Goal: Transaction & Acquisition: Purchase product/service

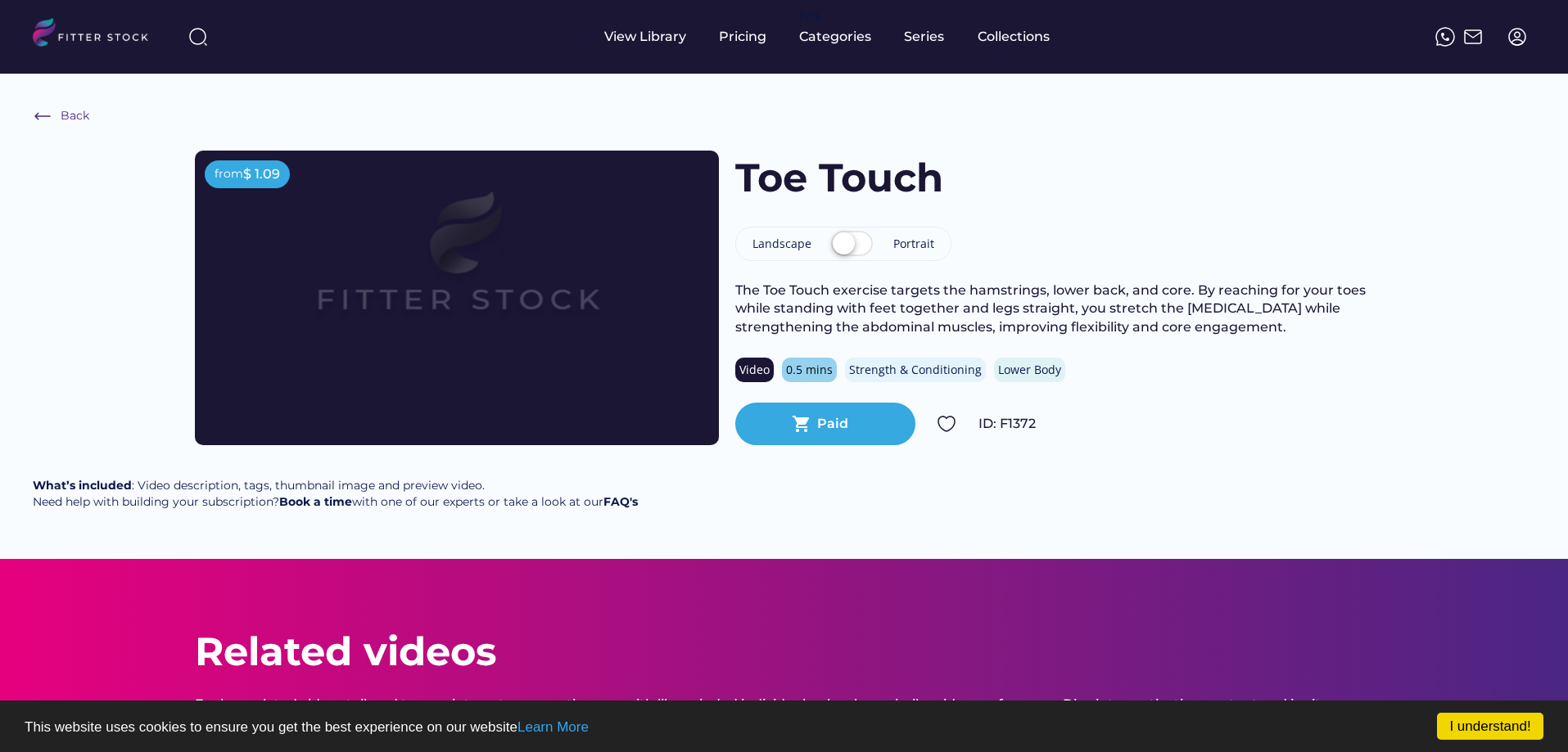
click at [862, 247] on label at bounding box center [852, 244] width 50 height 36
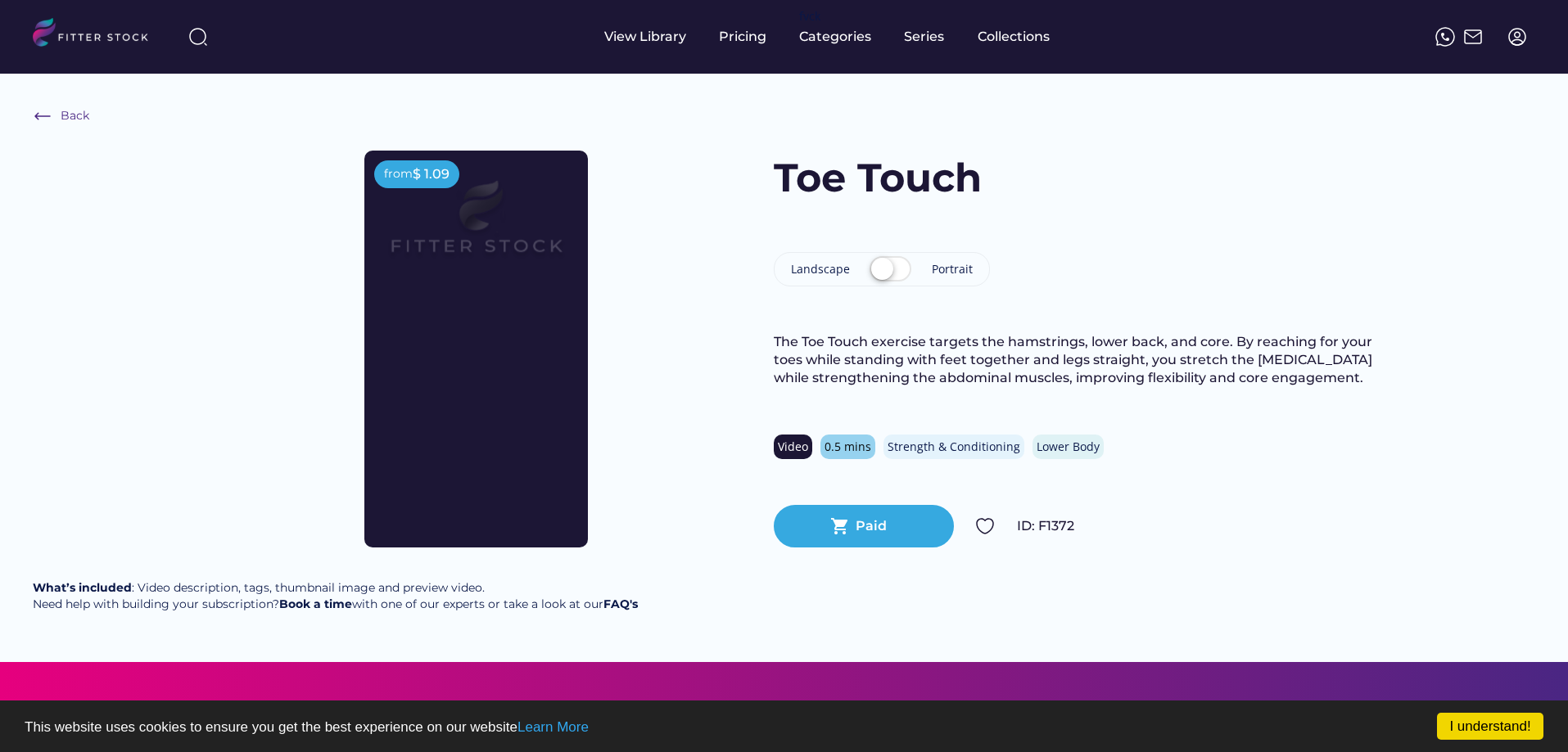
click at [891, 281] on label at bounding box center [890, 270] width 50 height 36
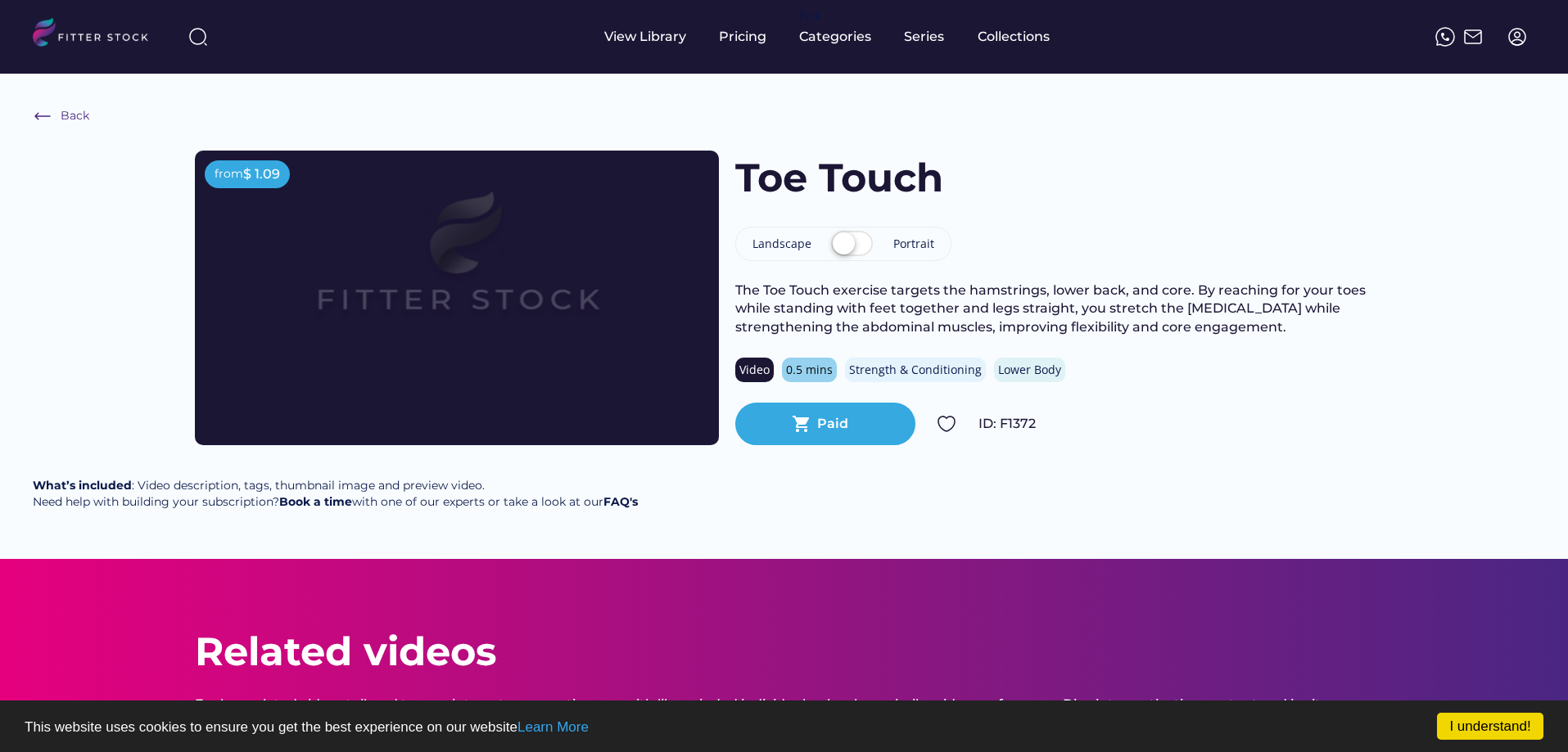
click at [852, 244] on label at bounding box center [852, 244] width 50 height 36
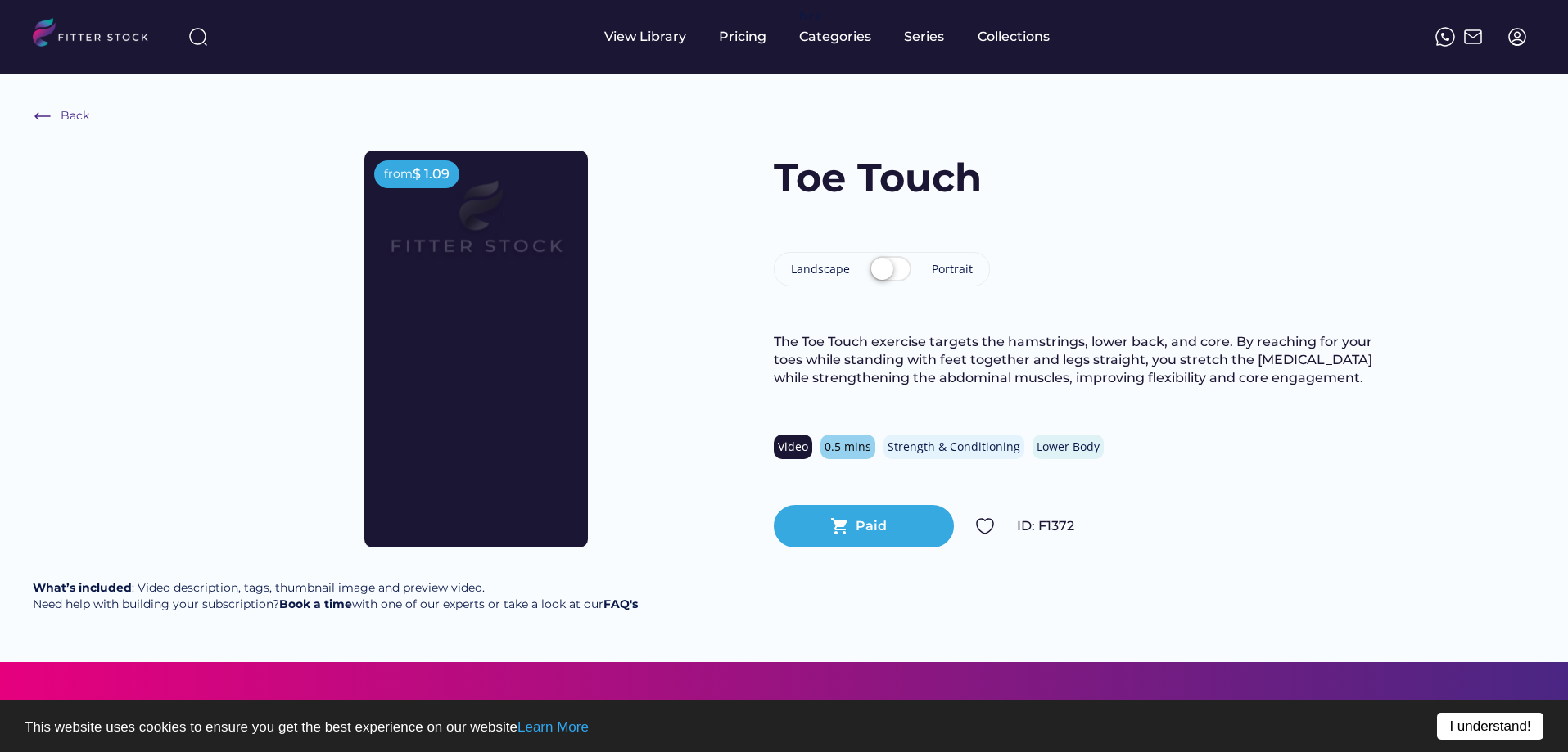
click at [1484, 731] on link "I understand!" at bounding box center [1490, 726] width 106 height 27
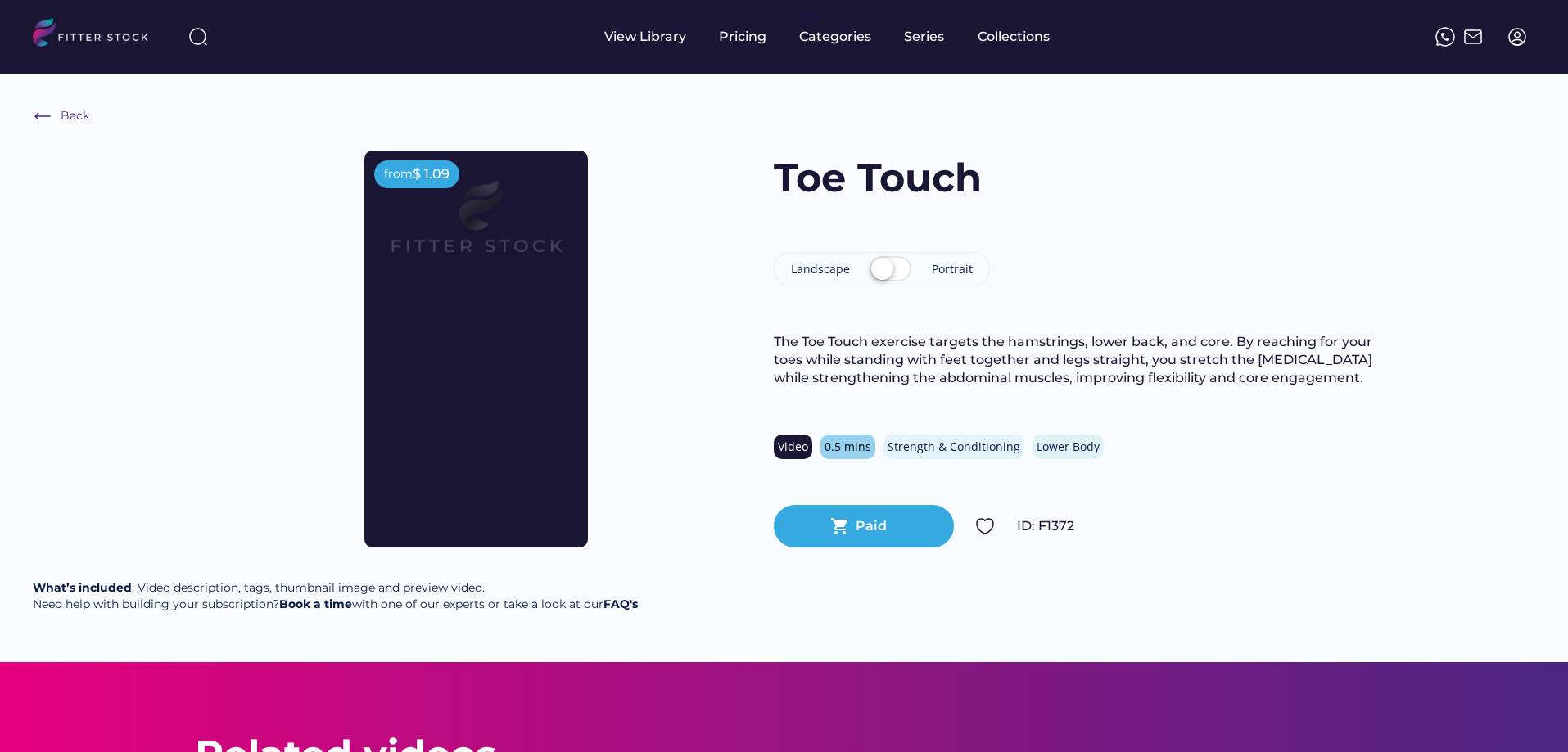
click at [901, 273] on label at bounding box center [890, 270] width 50 height 36
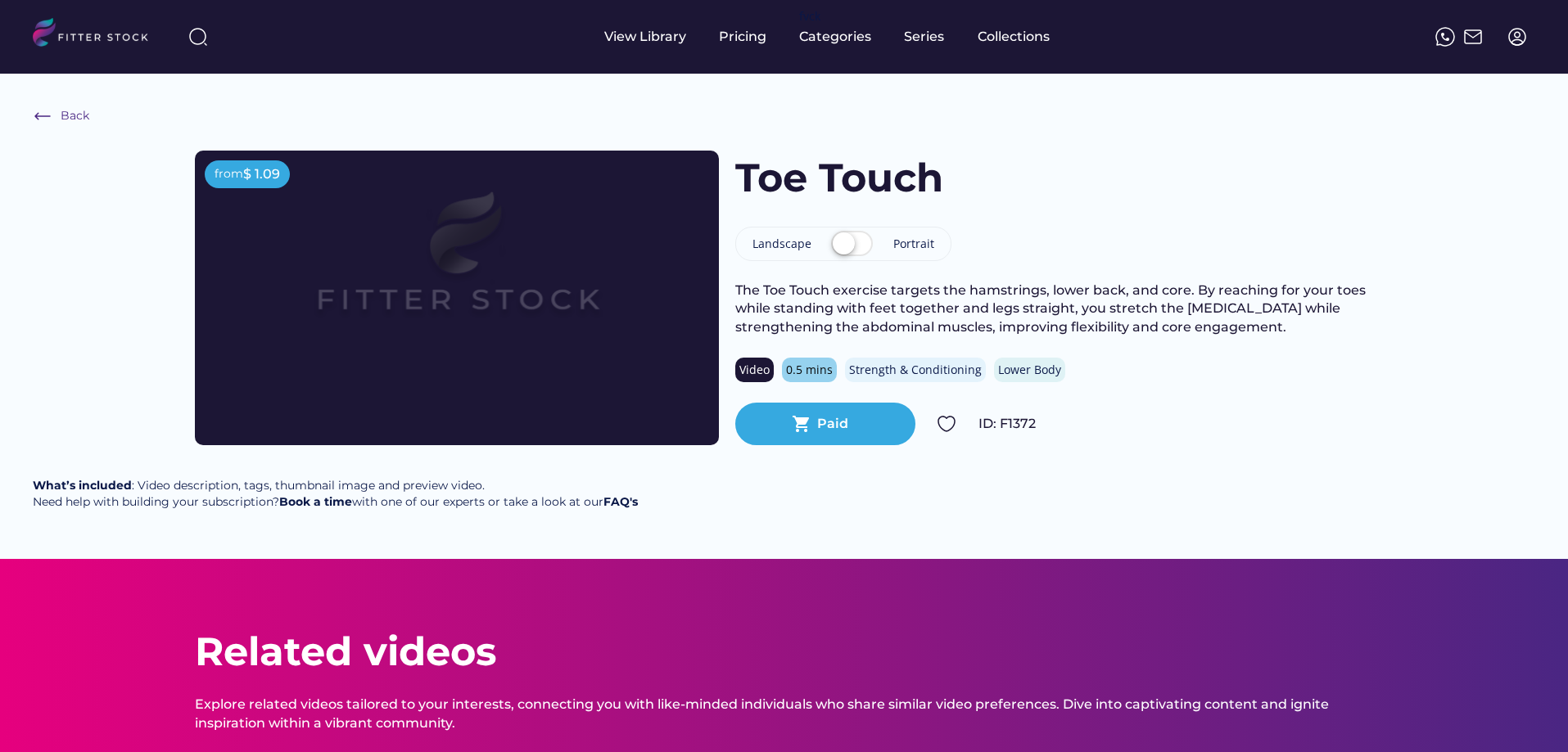
click at [856, 243] on label at bounding box center [852, 244] width 50 height 36
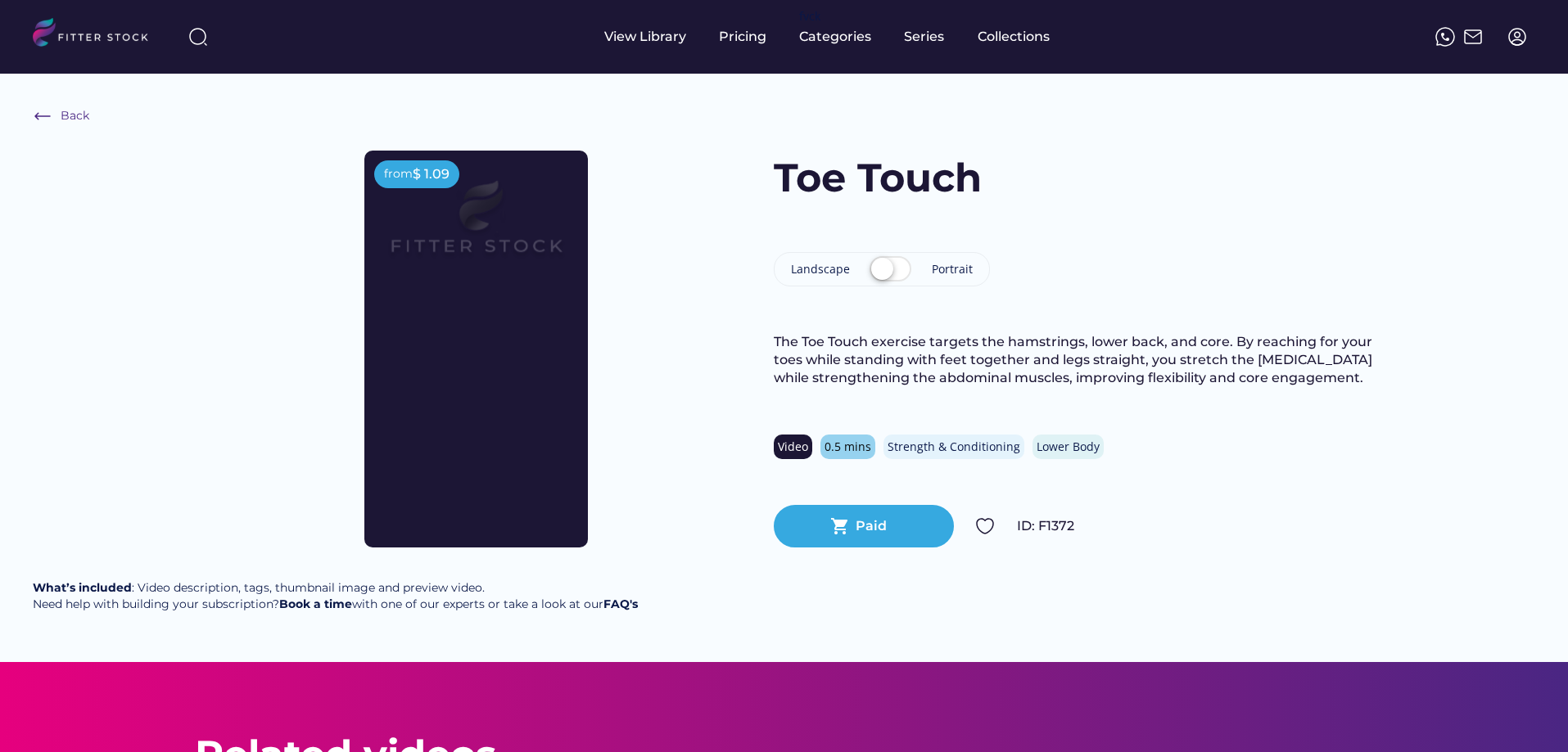
click at [857, 243] on div "Toe Touch Landscape Portrait The Toe Touch exercise targets the hamstrings, low…" at bounding box center [1074, 349] width 600 height 397
click at [881, 266] on label at bounding box center [890, 270] width 50 height 36
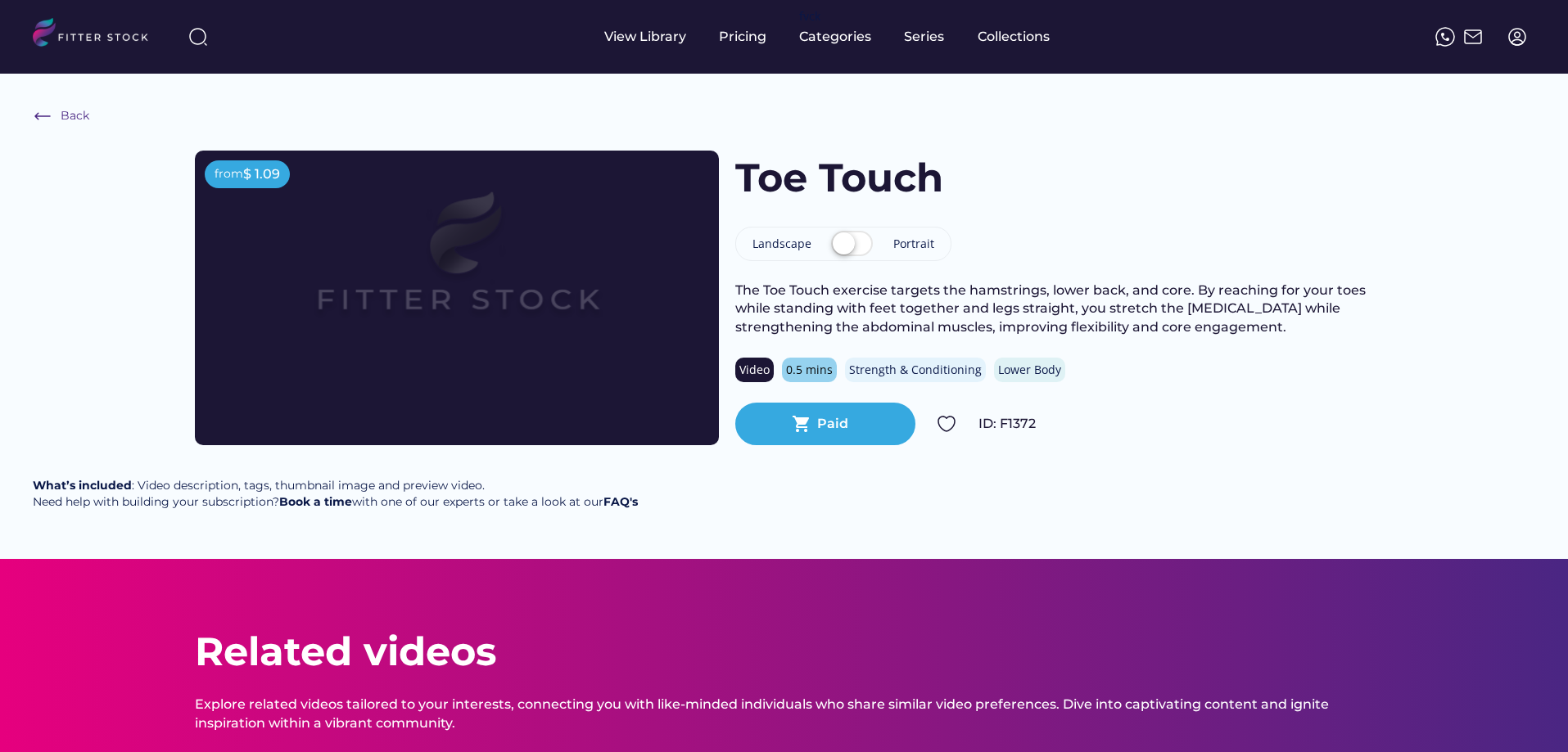
click at [881, 266] on div "Toe Touch Landscape Portrait The Toe Touch exercise targets the hamstrings, low…" at bounding box center [1054, 298] width 639 height 294
click at [858, 246] on label at bounding box center [852, 244] width 50 height 36
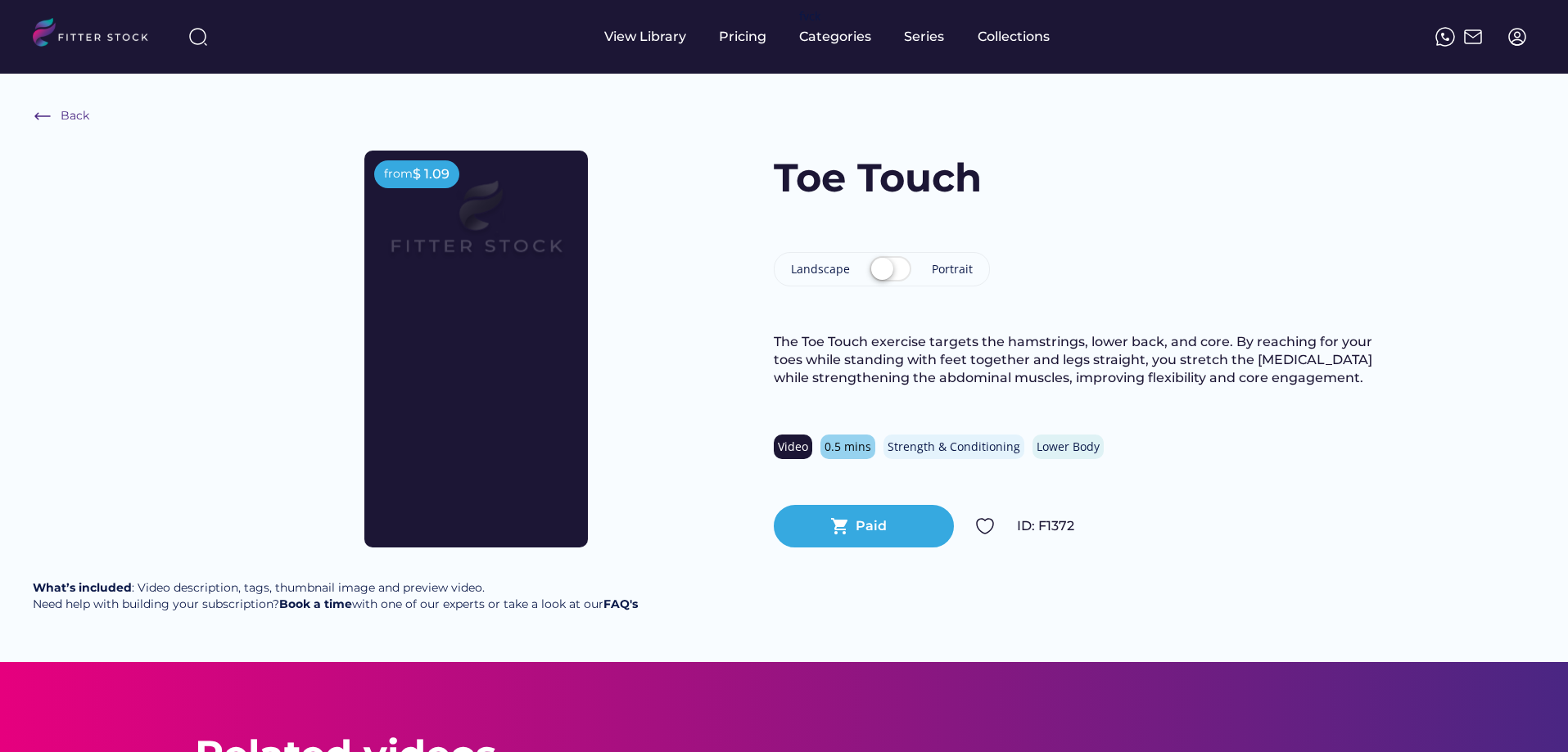
drag, startPoint x: 447, startPoint y: 293, endPoint x: 175, endPoint y: 328, distance: 274.2
click at [168, 332] on div "Back from $ 1.09 from $ 1.09 Toe Touch Landscape Portrait The Toe Touch exercis…" at bounding box center [784, 368] width 1568 height 589
drag, startPoint x: 425, startPoint y: 292, endPoint x: 164, endPoint y: 225, distance: 269.5
click at [164, 225] on div "Back from $ 1.09 from $ 1.09 Toe Touch Landscape Portrait The Toe Touch exercis…" at bounding box center [784, 368] width 1568 height 589
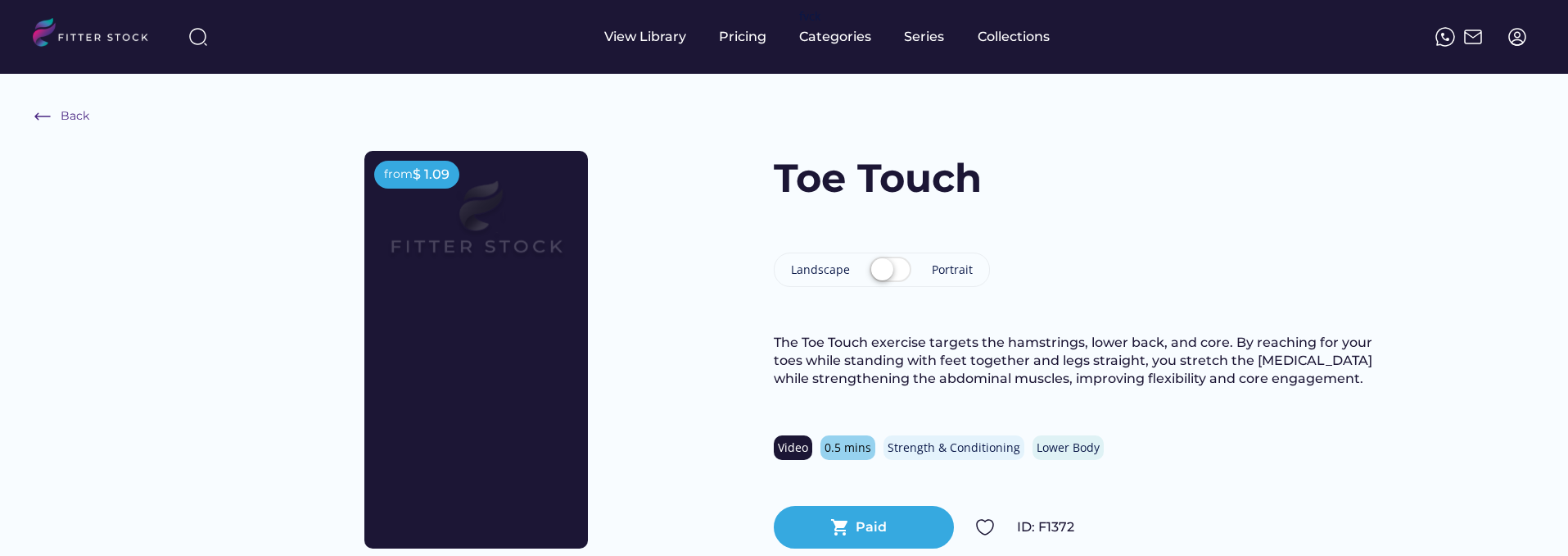
drag, startPoint x: 488, startPoint y: 255, endPoint x: 206, endPoint y: 311, distance: 287.5
click at [173, 313] on div "Back from $ 1.09 from $ 1.09 Toe Touch Landscape Portrait The Toe Touch exercis…" at bounding box center [784, 368] width 1568 height 590
drag, startPoint x: 450, startPoint y: 302, endPoint x: 383, endPoint y: 338, distance: 76.1
click at [176, 307] on div "Back from $ 1.09 from $ 1.09 Toe Touch Landscape Portrait The Toe Touch exercis…" at bounding box center [784, 368] width 1568 height 590
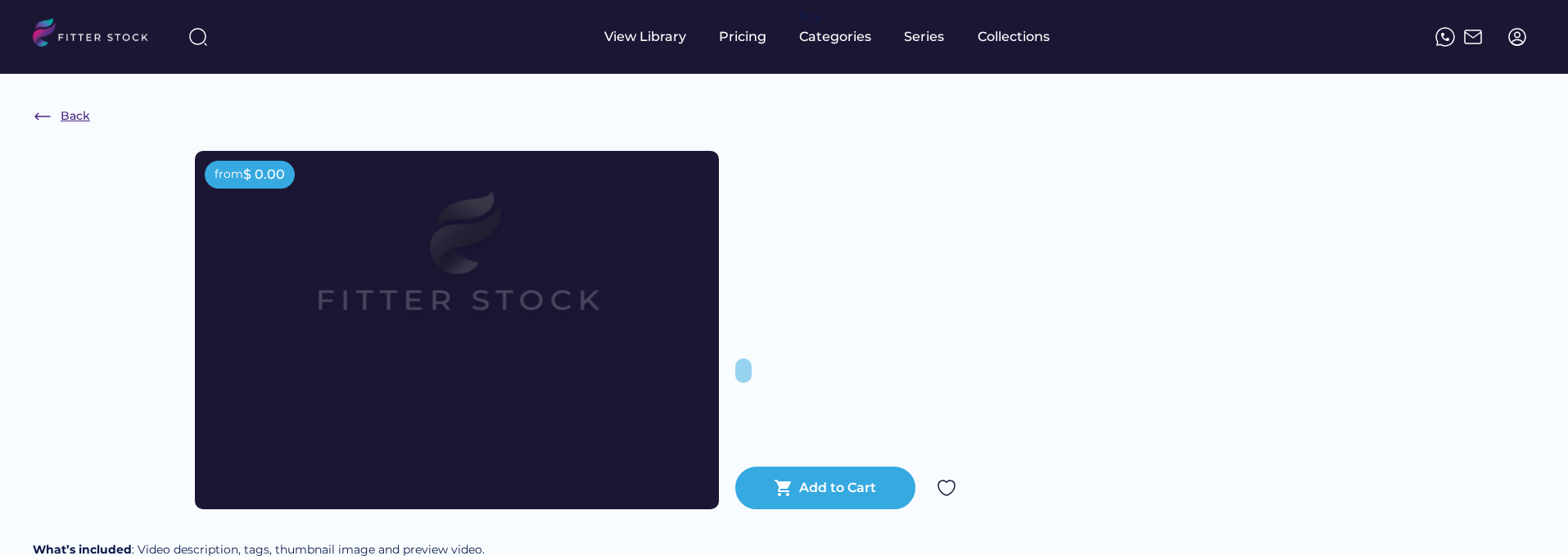
click at [46, 109] on img at bounding box center [42, 116] width 20 height 20
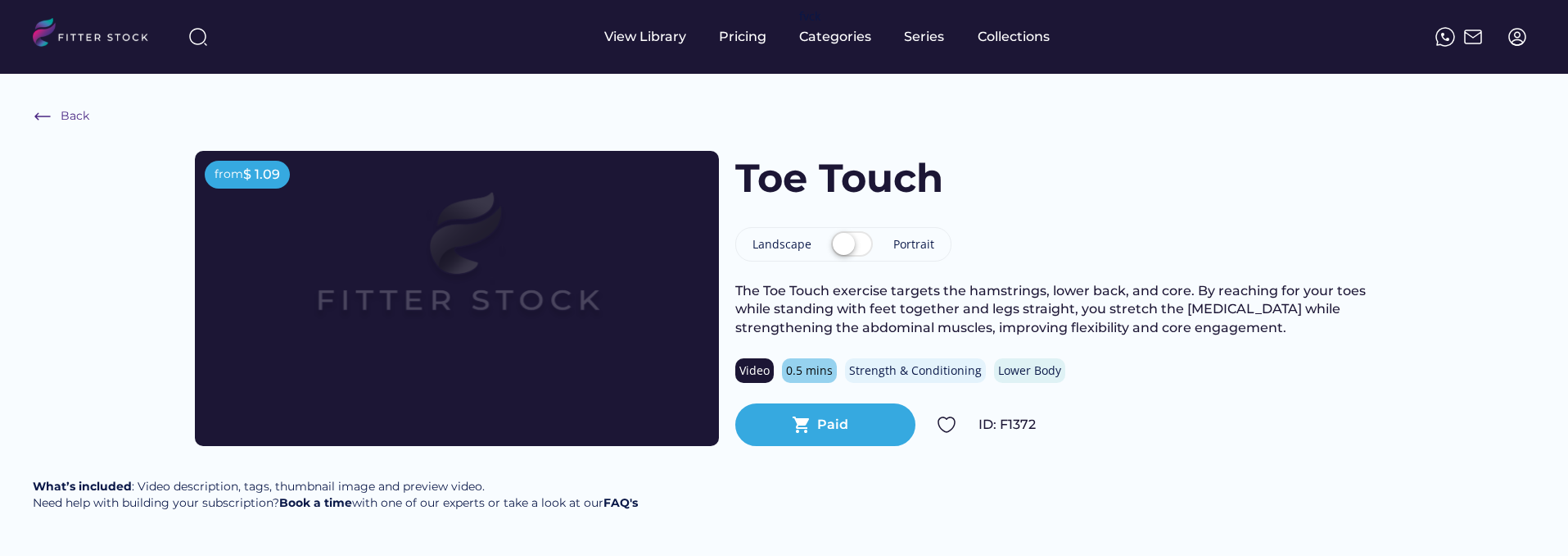
click at [847, 246] on label at bounding box center [852, 244] width 50 height 36
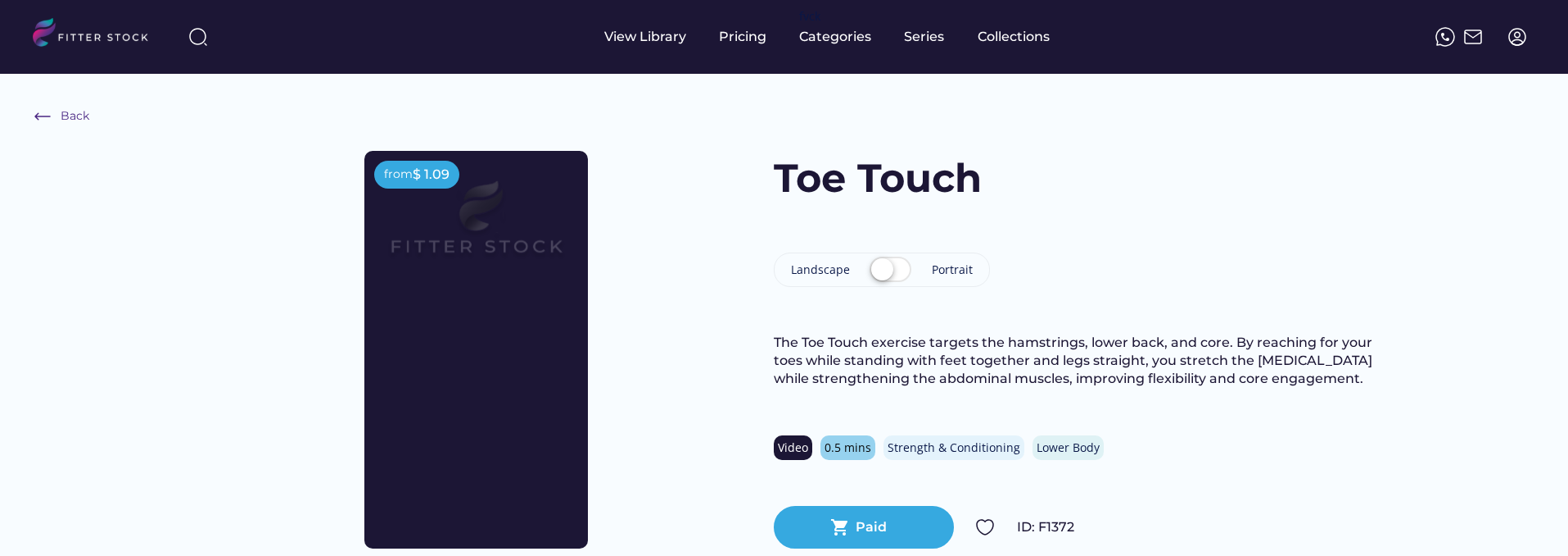
click at [881, 262] on label at bounding box center [890, 271] width 50 height 36
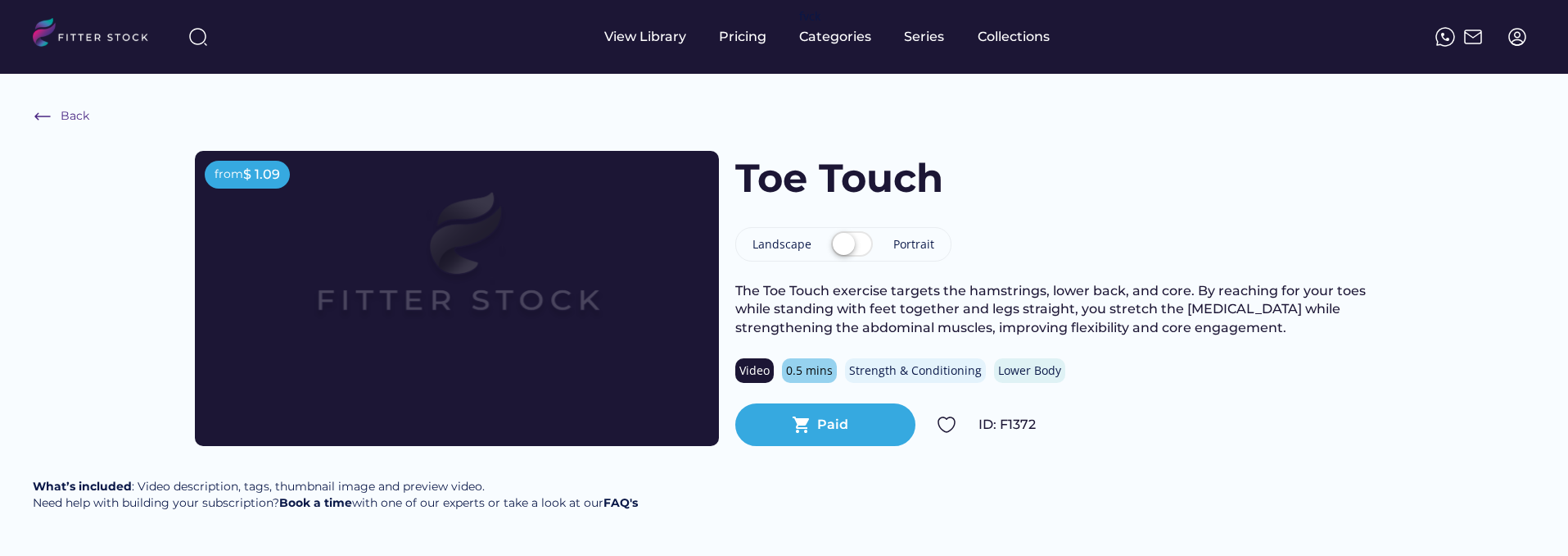
click at [848, 243] on label at bounding box center [852, 244] width 50 height 36
